Goal: Browse casually

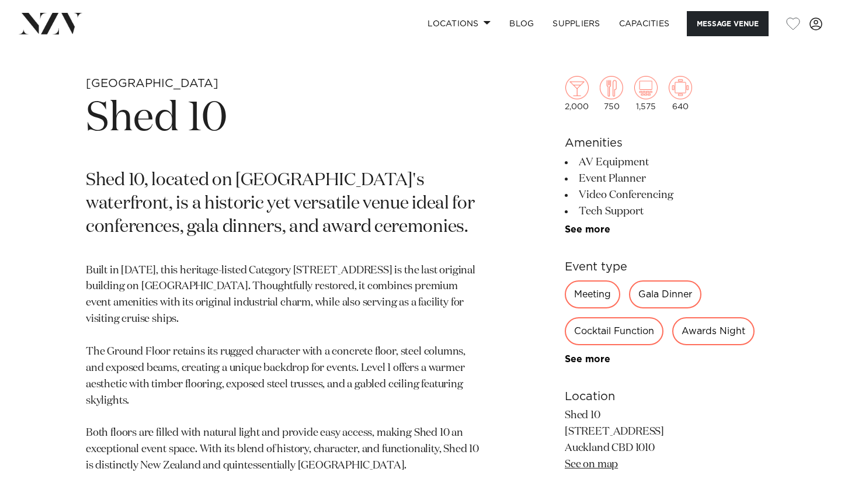
scroll to position [532, 0]
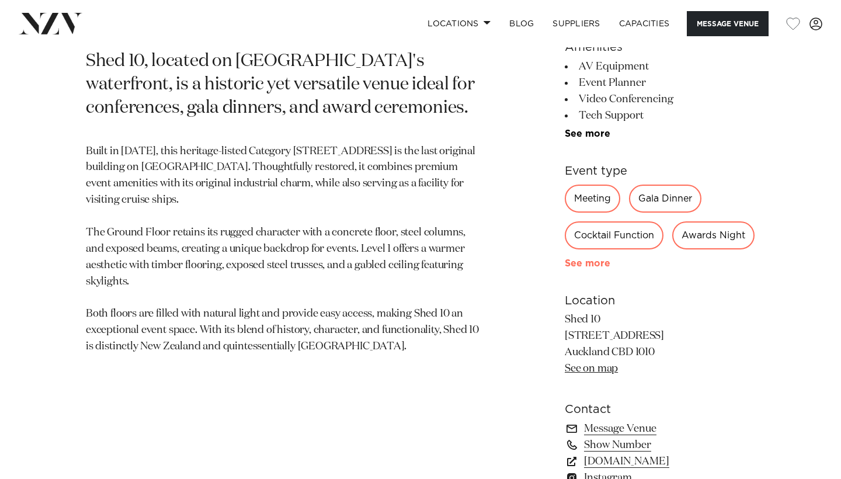
click at [578, 268] on link "See more" at bounding box center [610, 263] width 91 height 9
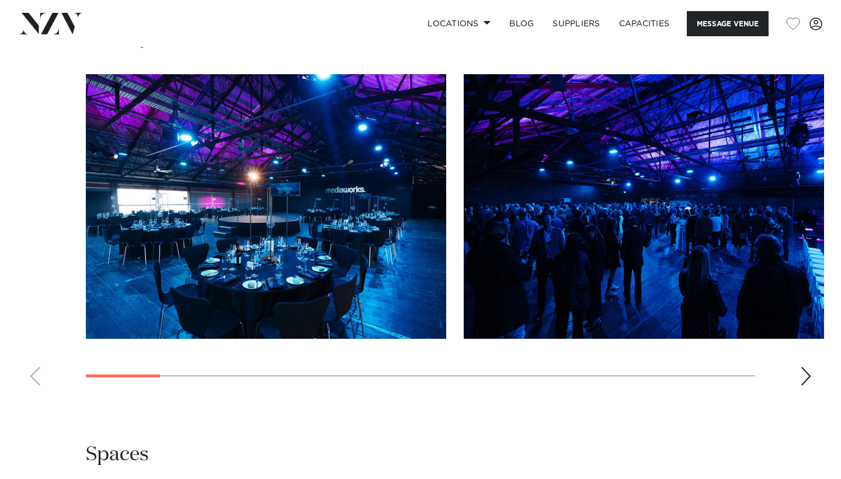
scroll to position [1255, 0]
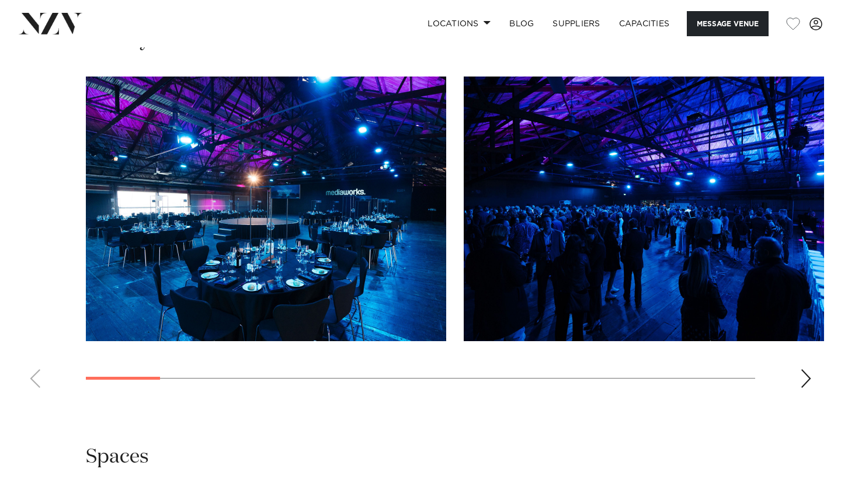
click at [812, 370] on swiper-container at bounding box center [420, 237] width 841 height 321
click at [805, 376] on div "Next slide" at bounding box center [806, 378] width 12 height 19
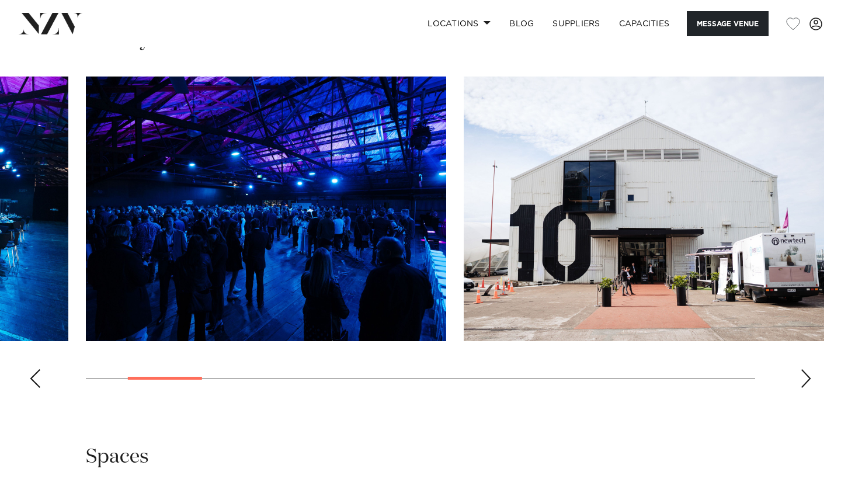
click at [805, 376] on div "Next slide" at bounding box center [806, 378] width 12 height 19
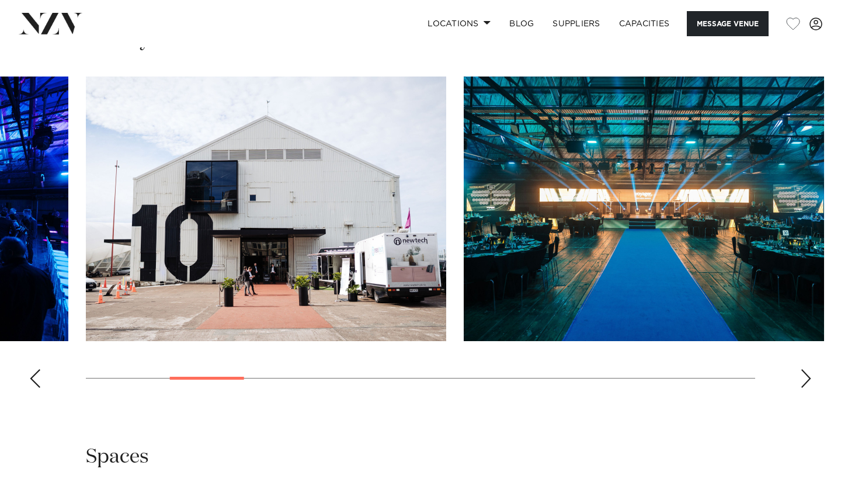
click at [805, 376] on div "Next slide" at bounding box center [806, 378] width 12 height 19
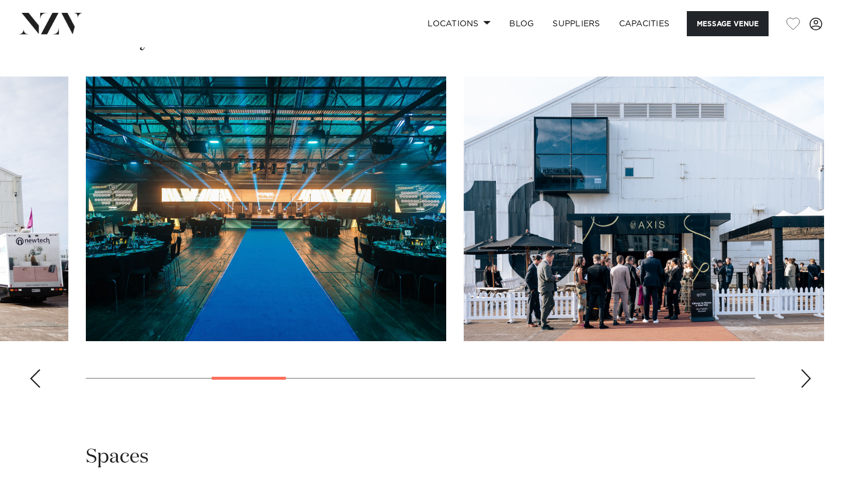
click at [805, 376] on div "Next slide" at bounding box center [806, 378] width 12 height 19
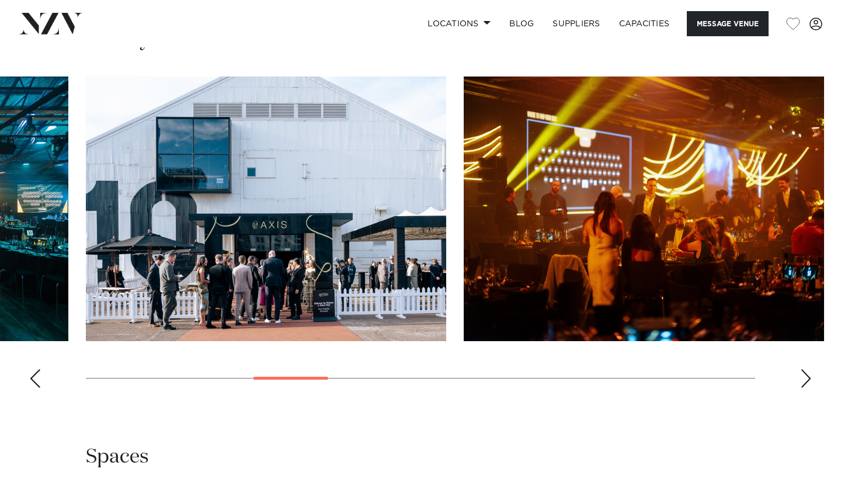
click at [805, 376] on div "Next slide" at bounding box center [806, 378] width 12 height 19
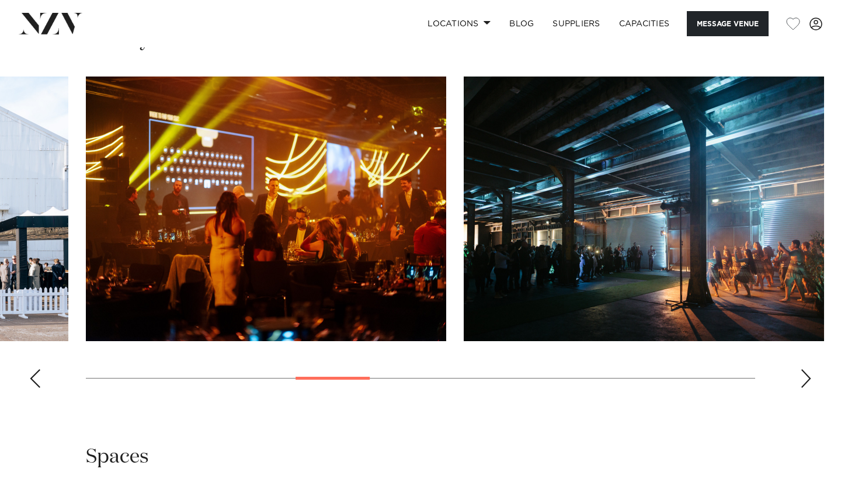
click at [805, 376] on div "Next slide" at bounding box center [806, 378] width 12 height 19
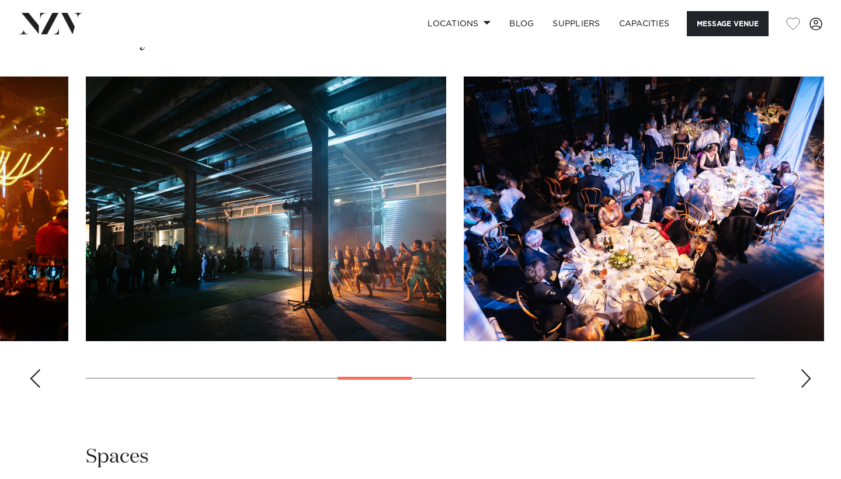
click at [805, 376] on div "Next slide" at bounding box center [806, 378] width 12 height 19
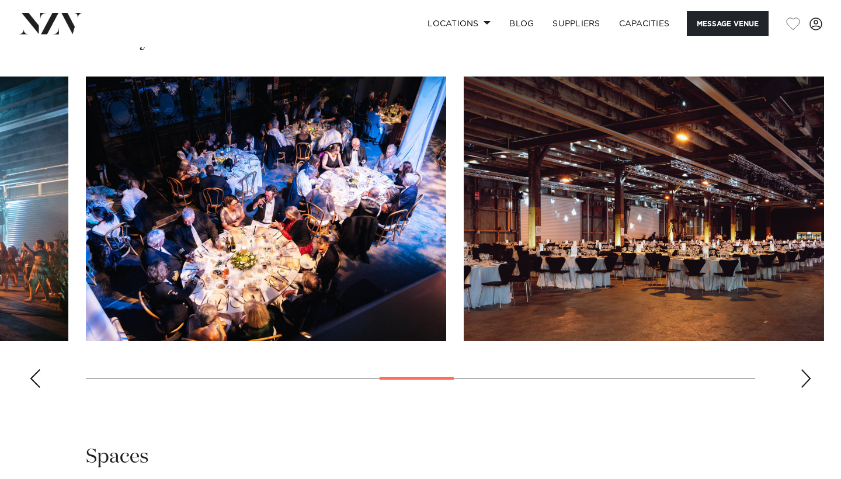
click at [805, 376] on div "Next slide" at bounding box center [806, 378] width 12 height 19
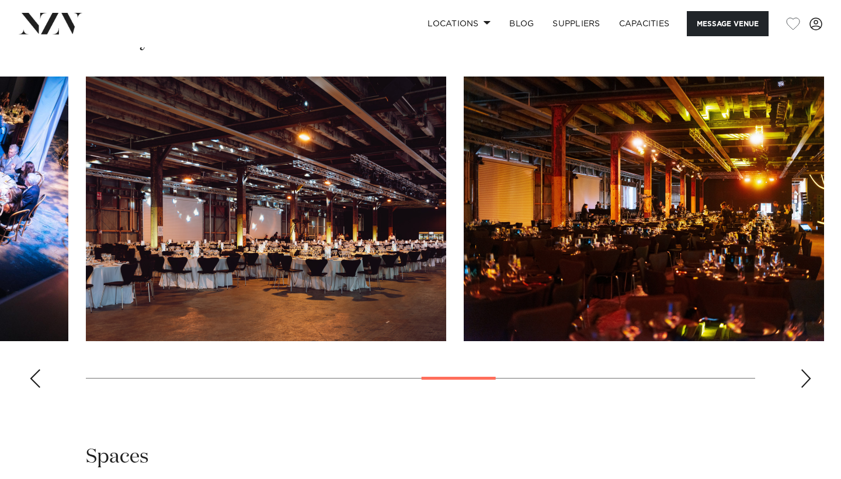
click at [805, 376] on div "Next slide" at bounding box center [806, 378] width 12 height 19
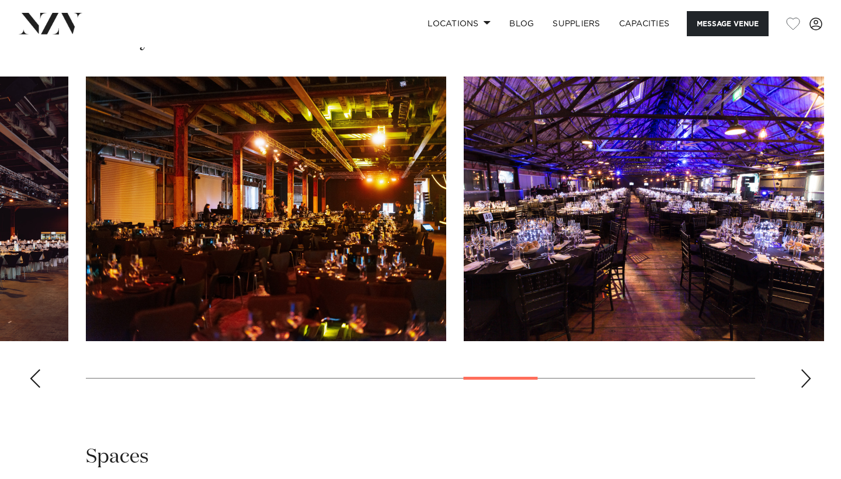
click at [805, 376] on div "Next slide" at bounding box center [806, 378] width 12 height 19
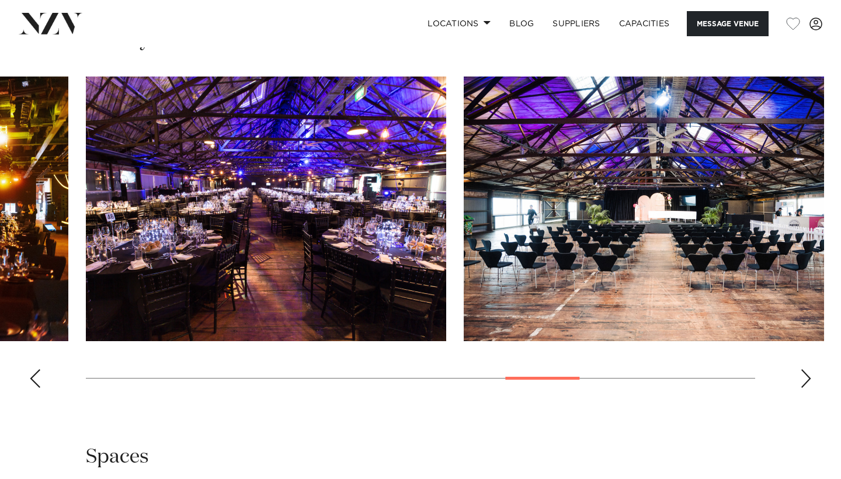
click at [805, 376] on div "Next slide" at bounding box center [806, 378] width 12 height 19
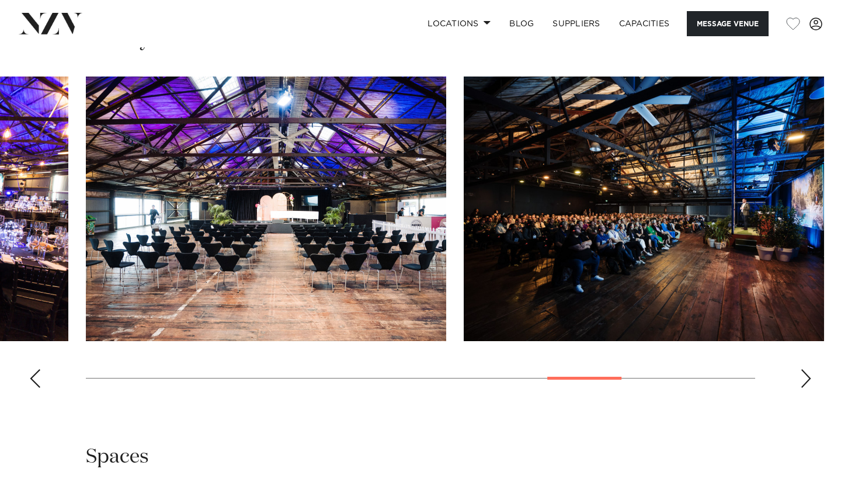
click at [805, 376] on div "Next slide" at bounding box center [806, 378] width 12 height 19
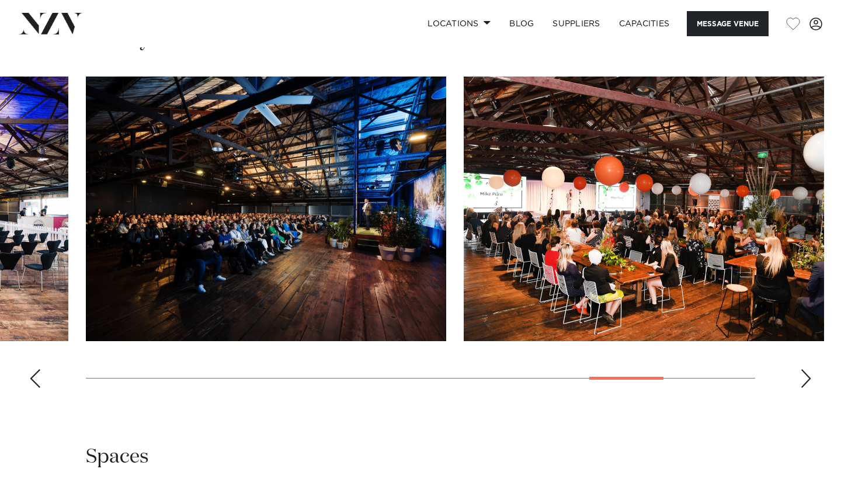
click at [804, 376] on div "Next slide" at bounding box center [806, 378] width 12 height 19
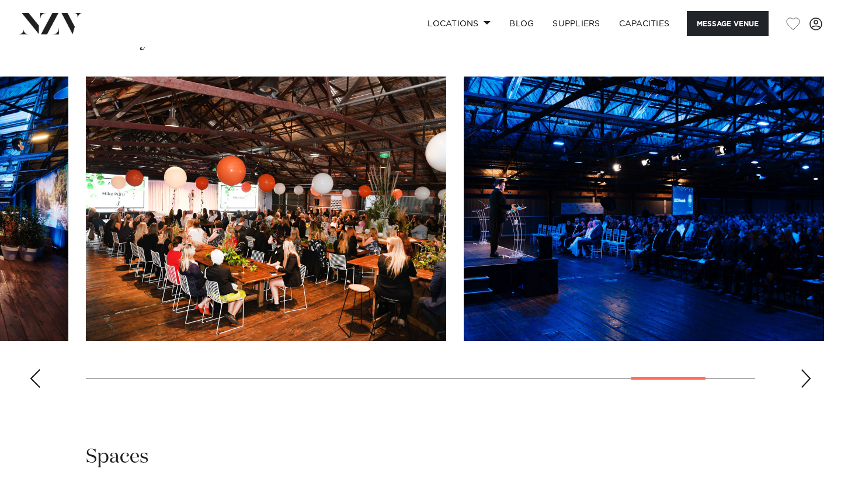
click at [804, 376] on div "Next slide" at bounding box center [806, 378] width 12 height 19
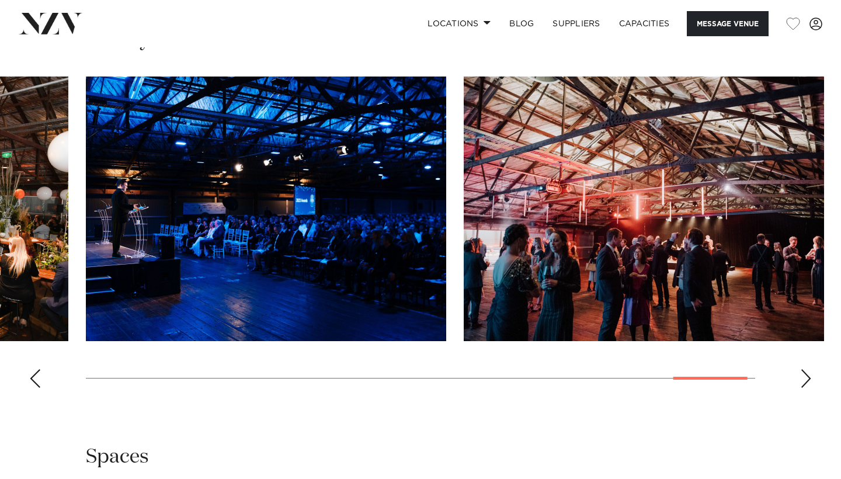
click at [804, 376] on div "Next slide" at bounding box center [806, 378] width 12 height 19
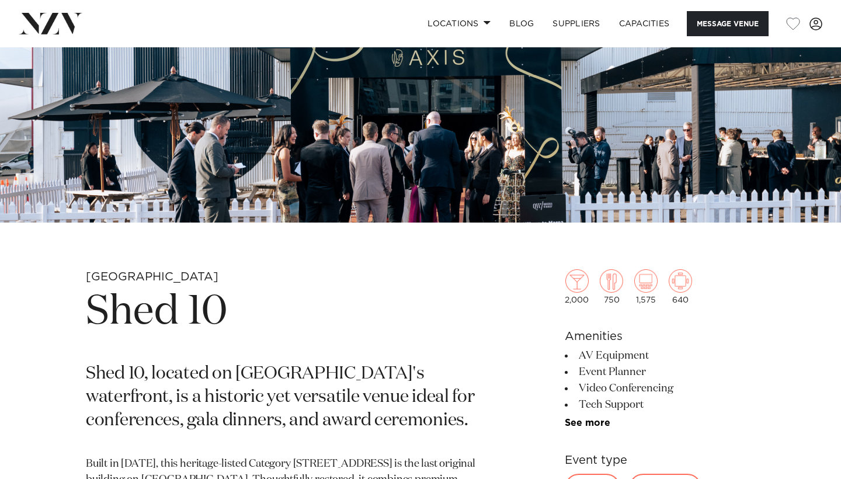
scroll to position [115, 0]
